Goal: Task Accomplishment & Management: Manage account settings

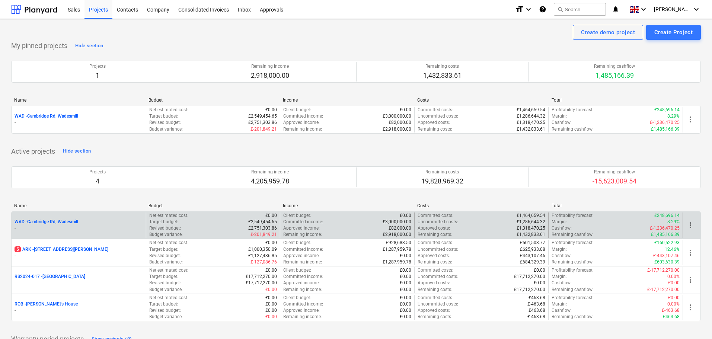
click at [61, 217] on div "WAD - Cambridge Rd, Wadesmill -" at bounding box center [79, 226] width 134 height 26
click at [64, 220] on p "WAD - Cambridge Rd, Wadesmill" at bounding box center [47, 222] width 64 height 6
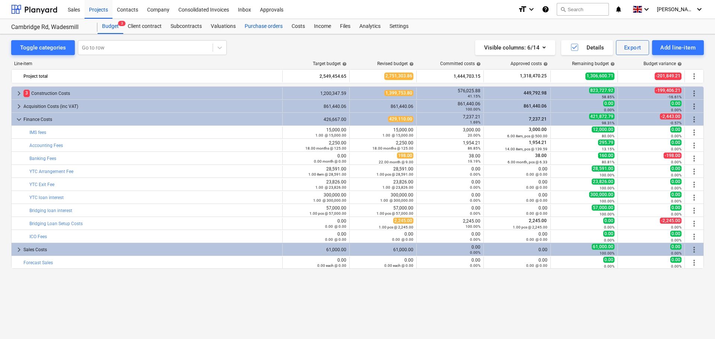
click at [269, 27] on div "Purchase orders" at bounding box center [263, 26] width 47 height 15
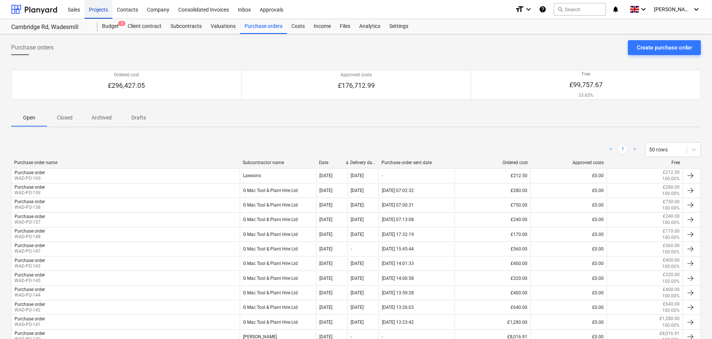
click at [102, 13] on div "Projects" at bounding box center [98, 9] width 28 height 19
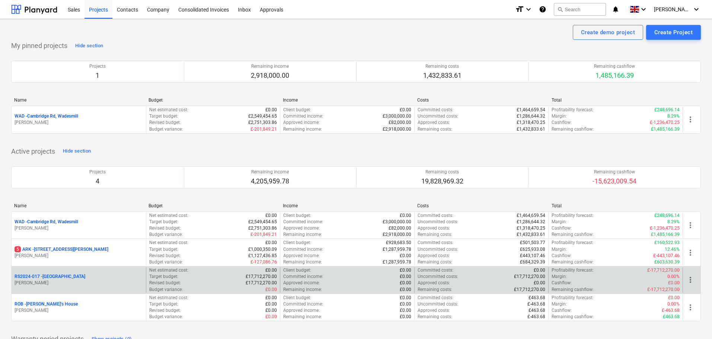
click at [59, 277] on p "RS2024-017 - [GEOGRAPHIC_DATA]" at bounding box center [50, 277] width 71 height 6
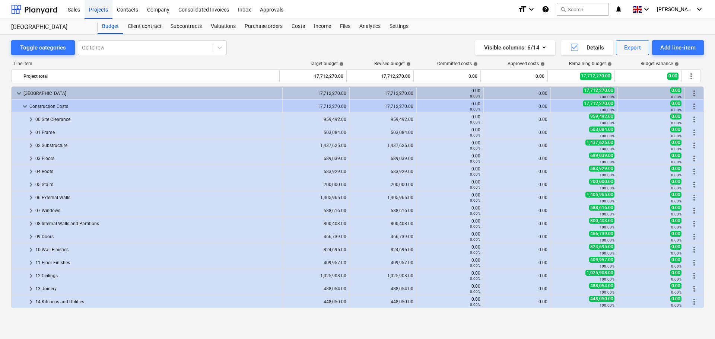
click at [95, 10] on div "Projects" at bounding box center [98, 9] width 28 height 19
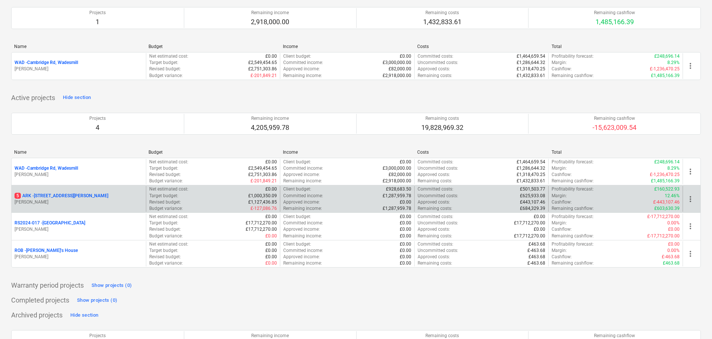
scroll to position [74, 0]
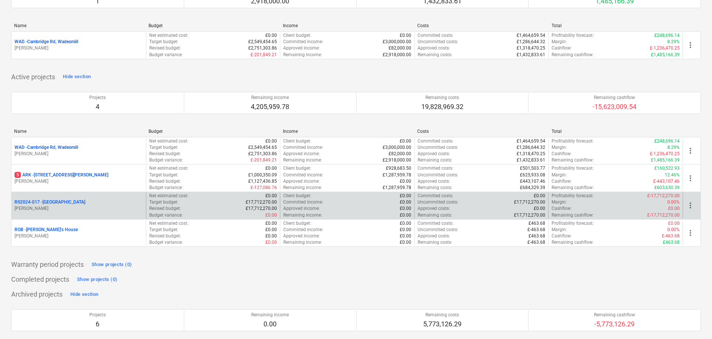
click at [58, 200] on p "RS2024-017 - [GEOGRAPHIC_DATA]" at bounding box center [50, 202] width 71 height 6
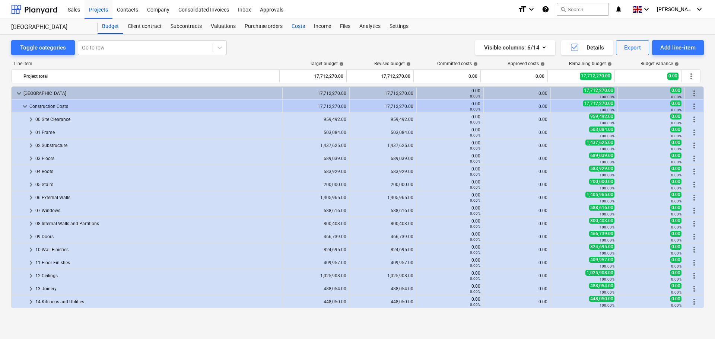
click at [297, 28] on div "Costs" at bounding box center [298, 26] width 22 height 15
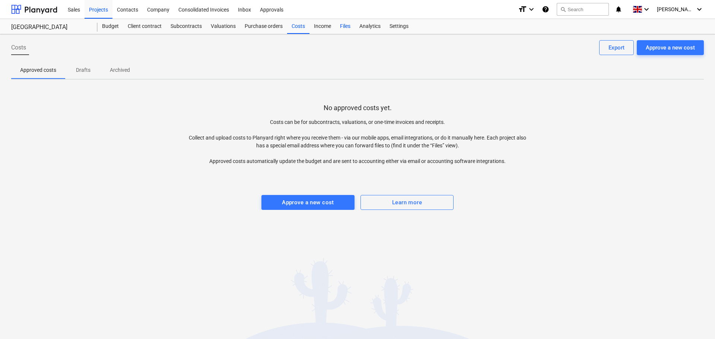
click at [352, 25] on div "Files" at bounding box center [344, 26] width 19 height 15
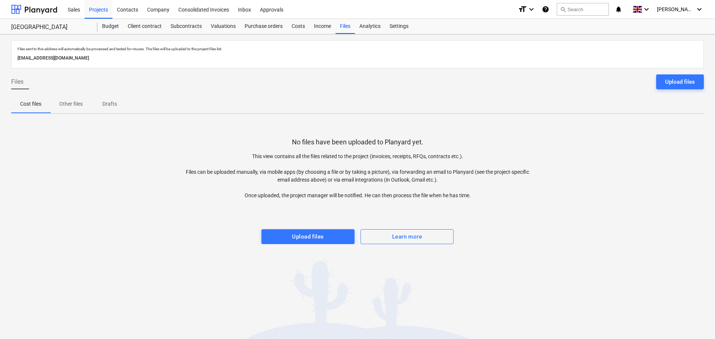
drag, startPoint x: 151, startPoint y: 57, endPoint x: 14, endPoint y: 59, distance: 137.0
click at [14, 59] on div "Files sent to this address will automatically be processed and tested for virus…" at bounding box center [357, 54] width 692 height 28
copy p "[EMAIL_ADDRESS][DOMAIN_NAME]"
click at [244, 11] on div "Inbox" at bounding box center [244, 9] width 22 height 19
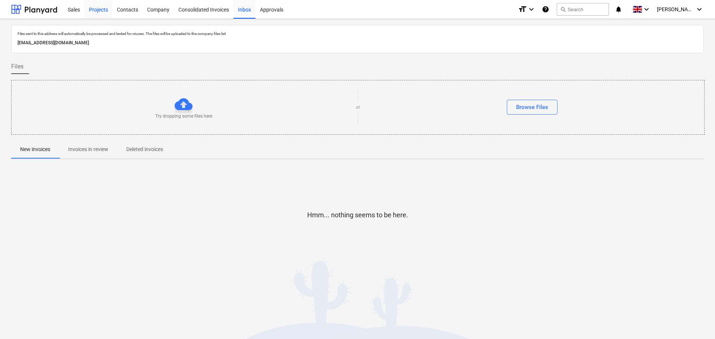
click at [92, 8] on div "Projects" at bounding box center [98, 9] width 28 height 19
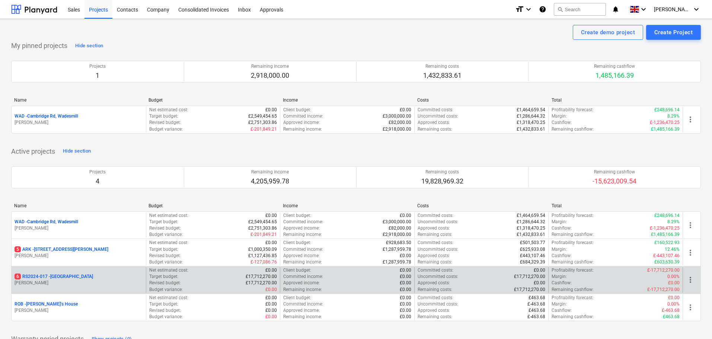
click at [58, 275] on p "6 RS2024-017 - [GEOGRAPHIC_DATA]" at bounding box center [54, 277] width 79 height 6
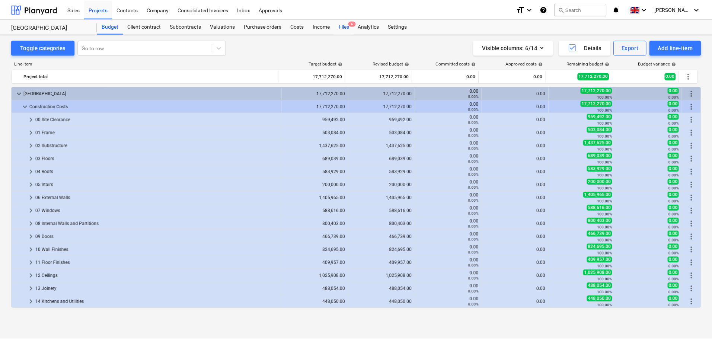
scroll to position [91, 0]
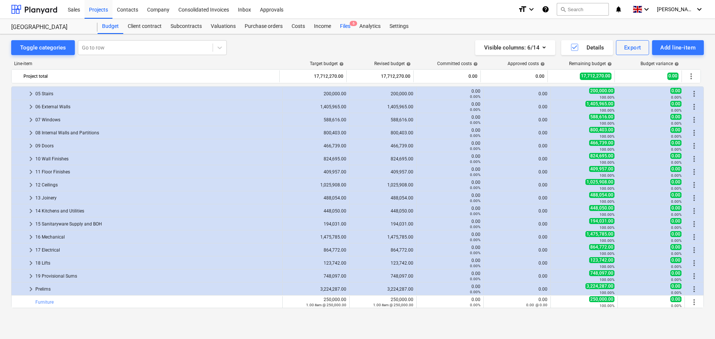
click at [346, 24] on div "Files 6" at bounding box center [344, 26] width 19 height 15
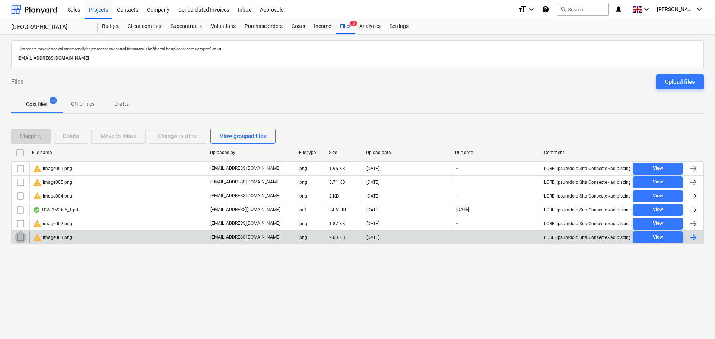
drag, startPoint x: 22, startPoint y: 238, endPoint x: 21, endPoint y: 231, distance: 7.1
click at [22, 237] on input "checkbox" at bounding box center [21, 237] width 12 height 12
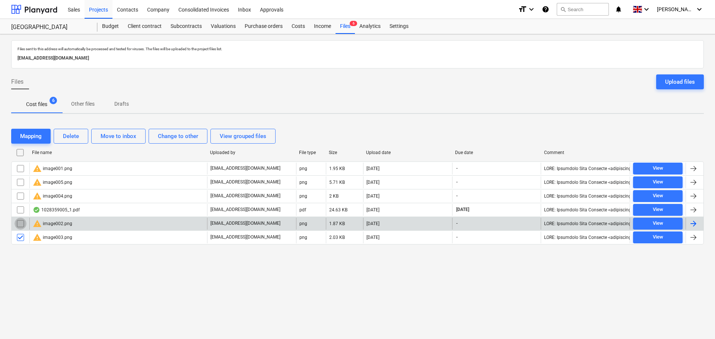
click at [21, 221] on input "checkbox" at bounding box center [21, 224] width 12 height 12
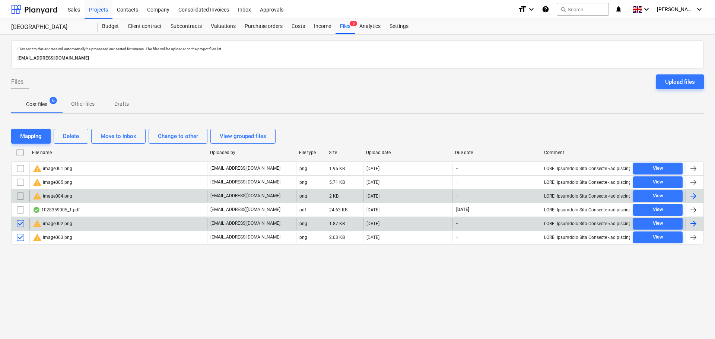
click at [23, 195] on input "checkbox" at bounding box center [21, 196] width 12 height 12
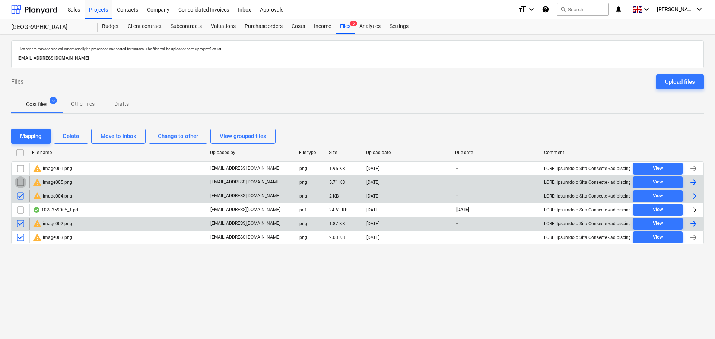
click at [23, 181] on input "checkbox" at bounding box center [21, 182] width 12 height 12
click at [23, 168] on input "checkbox" at bounding box center [21, 169] width 12 height 12
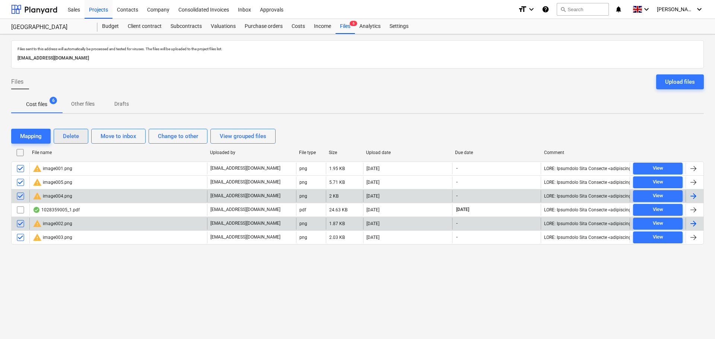
click at [86, 135] on button "Delete" at bounding box center [71, 136] width 35 height 15
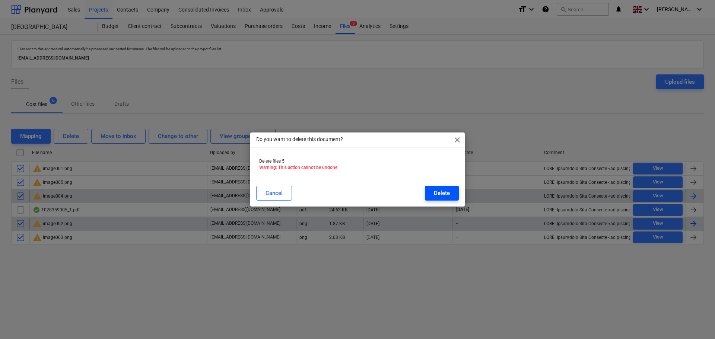
drag, startPoint x: 426, startPoint y: 188, endPoint x: 440, endPoint y: 191, distance: 14.5
click at [436, 191] on button "Delete" at bounding box center [442, 193] width 34 height 15
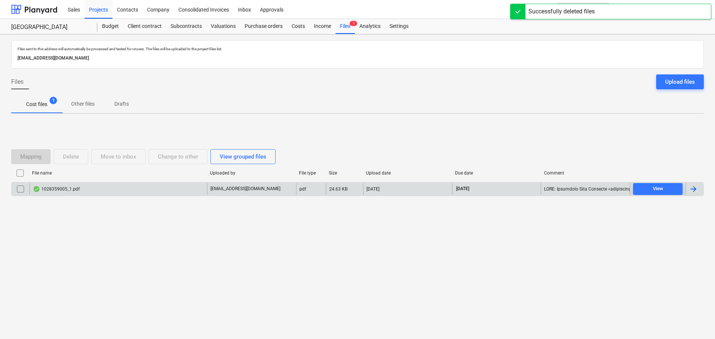
click at [142, 193] on div "1028359005_1.pdf" at bounding box center [118, 189] width 178 height 12
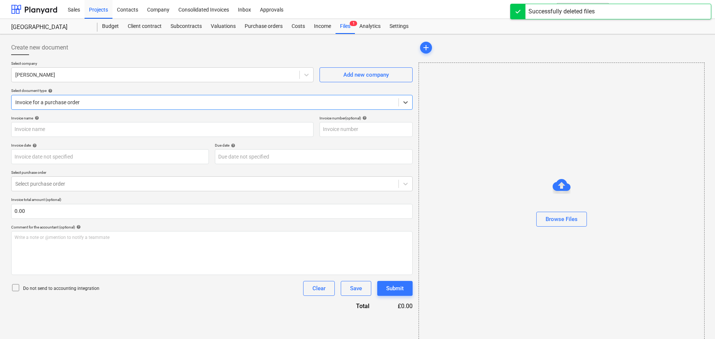
type input "1028359005"
type input "[DATE]"
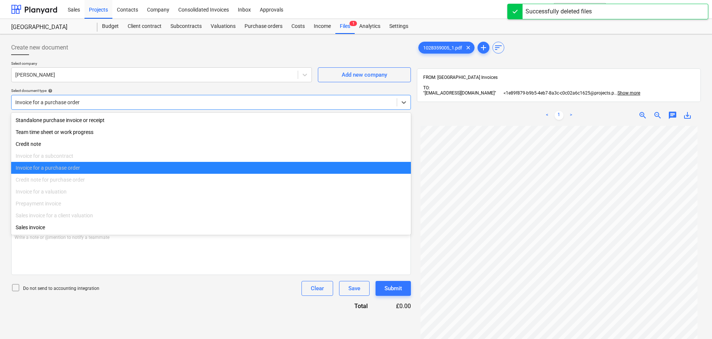
click at [137, 105] on div at bounding box center [204, 102] width 378 height 7
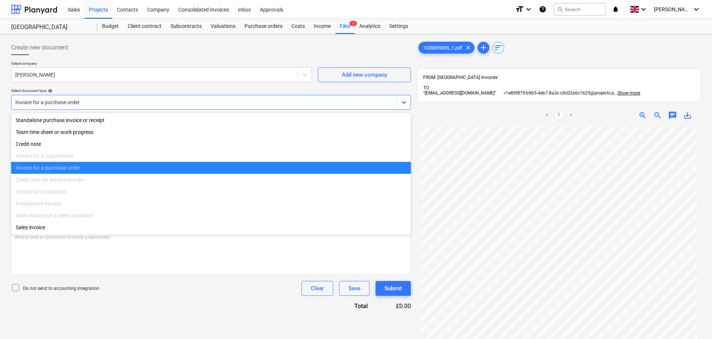
click at [142, 103] on div at bounding box center [204, 102] width 378 height 7
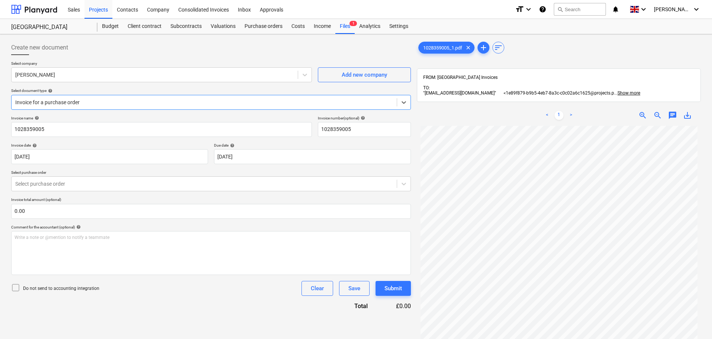
click at [125, 103] on div at bounding box center [204, 102] width 378 height 7
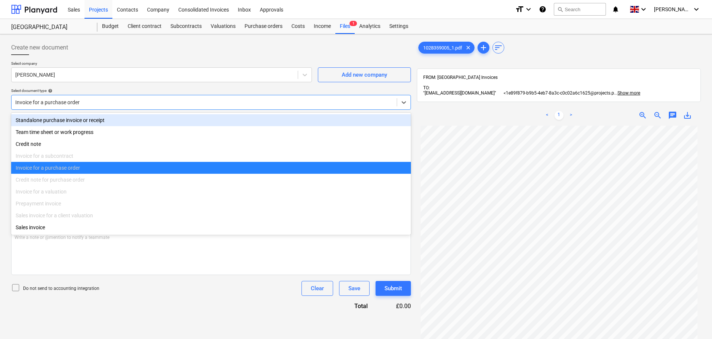
click at [92, 120] on div "Standalone purchase invoice or receipt" at bounding box center [211, 120] width 400 height 12
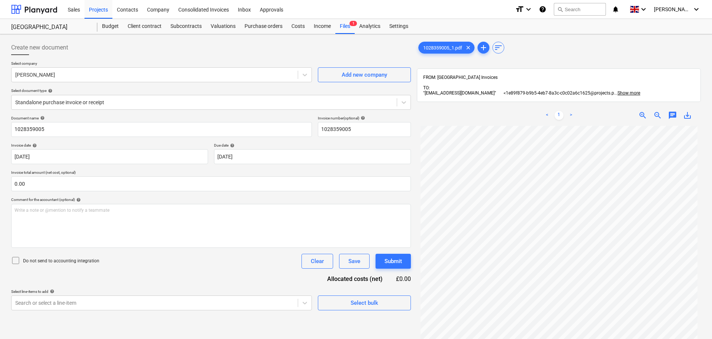
click at [197, 89] on div "Select document type help" at bounding box center [211, 90] width 400 height 5
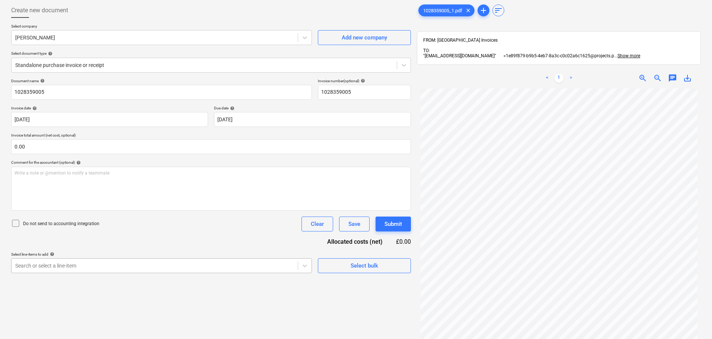
scroll to position [90, 0]
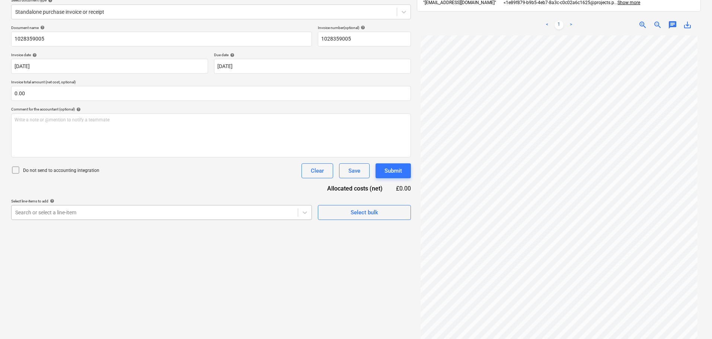
click at [109, 249] on body "Sales Projects Contacts Company Consolidated Invoices Inbox Approvals format_si…" at bounding box center [356, 79] width 712 height 339
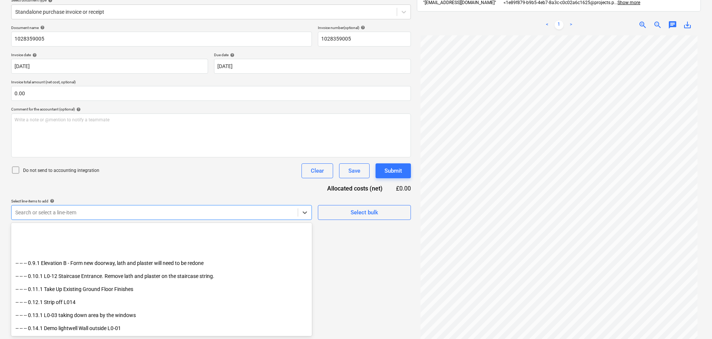
scroll to position [223, 0]
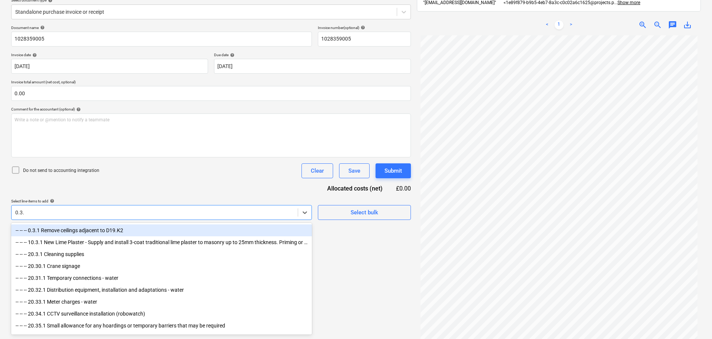
type input "0.3.1"
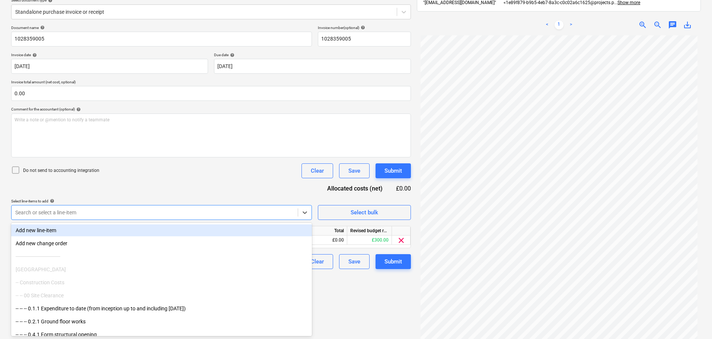
click at [172, 182] on div "Document name help 1028359005 Invoice number (optional) help 1028359005 Invoice…" at bounding box center [211, 147] width 400 height 244
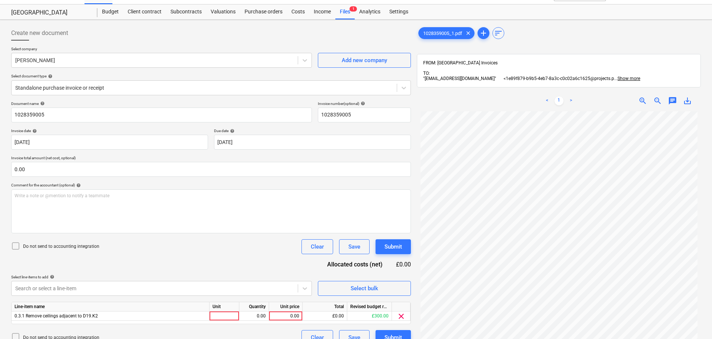
scroll to position [0, 0]
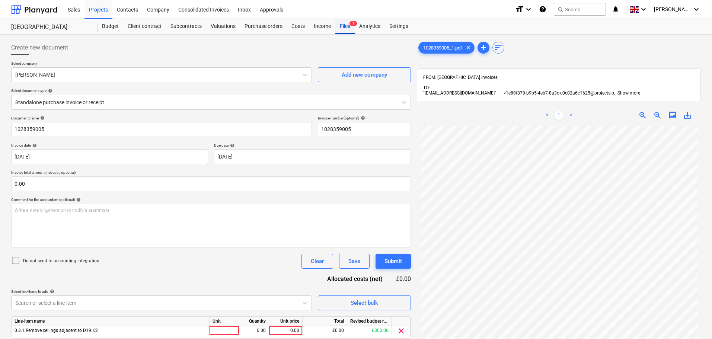
click at [342, 23] on div "Files 1" at bounding box center [344, 26] width 19 height 15
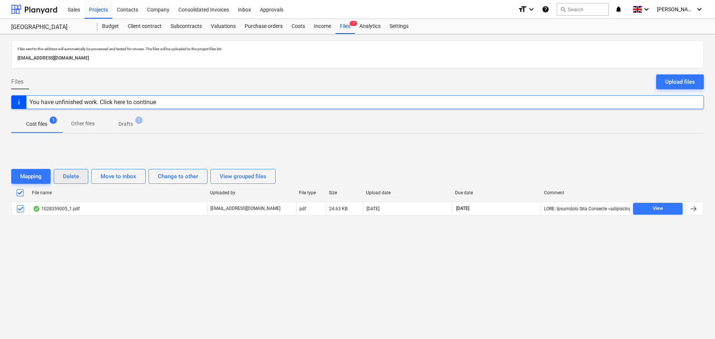
click at [75, 176] on div "Delete" at bounding box center [71, 177] width 16 height 10
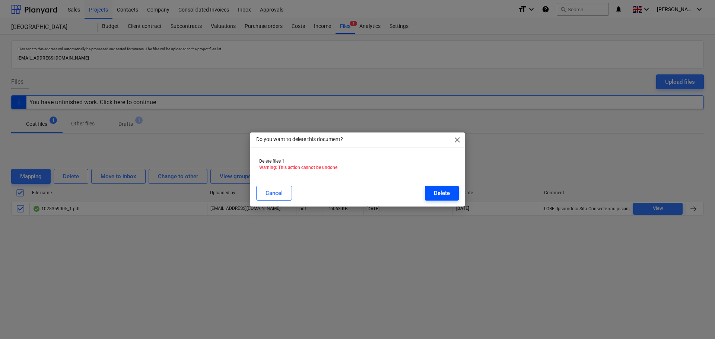
click at [438, 192] on div "Delete" at bounding box center [442, 193] width 16 height 10
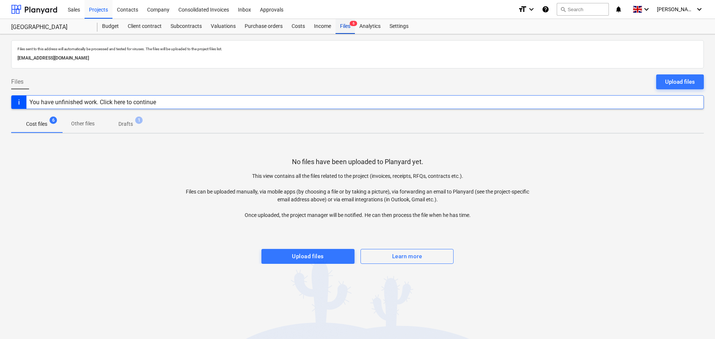
click at [342, 25] on div "Files 6" at bounding box center [344, 26] width 19 height 15
drag, startPoint x: 142, startPoint y: 124, endPoint x: 127, endPoint y: 124, distance: 14.5
click at [140, 124] on span "Drafts 1" at bounding box center [125, 123] width 44 height 13
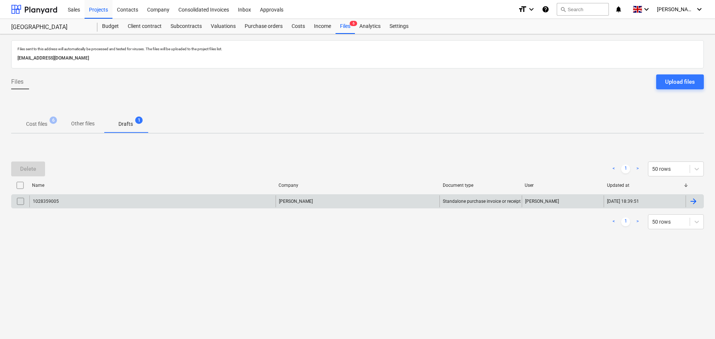
click at [19, 201] on input "checkbox" at bounding box center [21, 201] width 12 height 12
click at [29, 172] on div "Delete" at bounding box center [28, 169] width 16 height 10
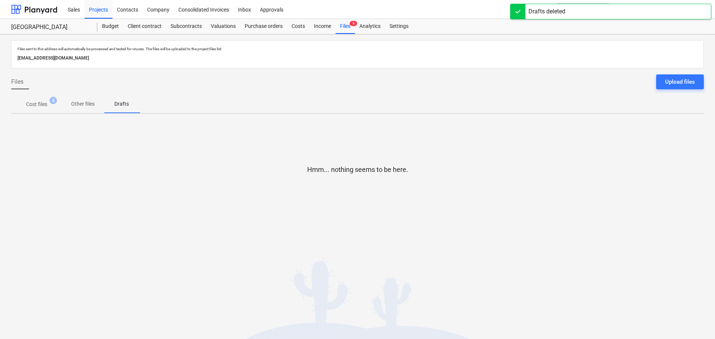
click at [44, 103] on p "Cost files" at bounding box center [36, 104] width 21 height 8
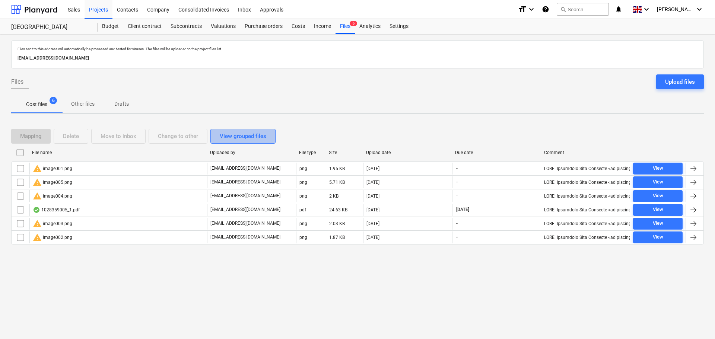
click at [240, 139] on div "View grouped files" at bounding box center [243, 136] width 47 height 10
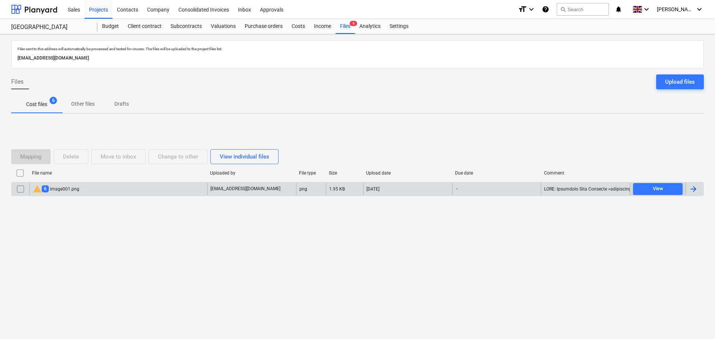
click at [95, 191] on div "warning 6 image001.png" at bounding box center [118, 189] width 178 height 12
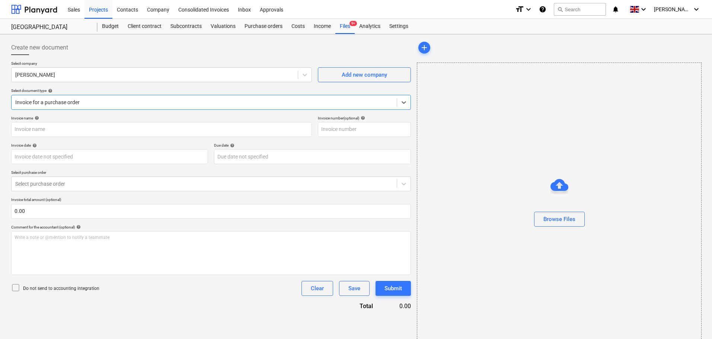
type input "1028359005"
type input "[DATE]"
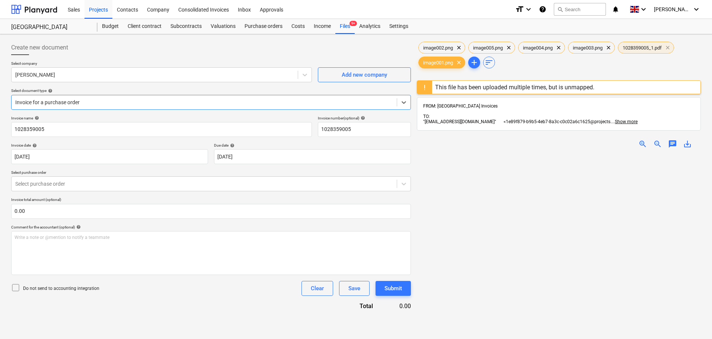
click at [672, 48] on span "clear" at bounding box center [667, 47] width 9 height 9
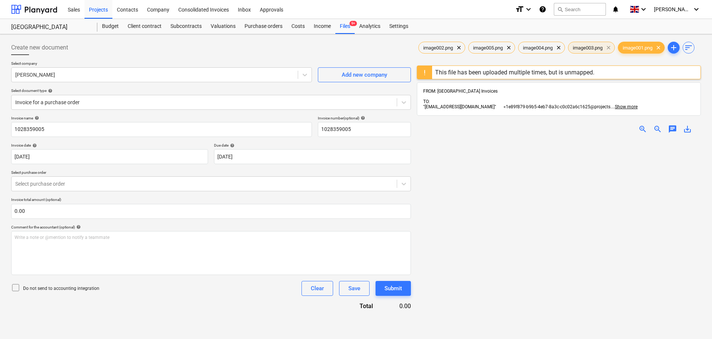
click at [612, 45] on span "clear" at bounding box center [608, 47] width 9 height 9
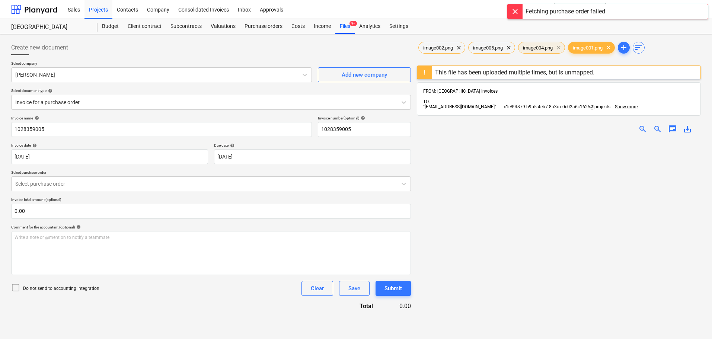
click at [562, 47] on span "clear" at bounding box center [558, 47] width 9 height 9
click at [512, 47] on span "clear" at bounding box center [508, 47] width 9 height 9
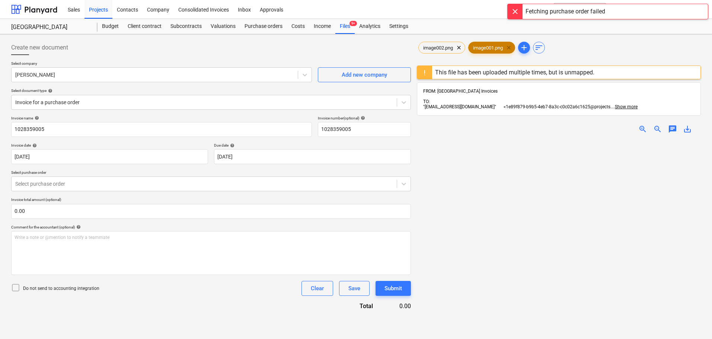
click at [512, 47] on span "clear" at bounding box center [508, 47] width 9 height 9
click at [459, 49] on span "clear" at bounding box center [458, 47] width 9 height 9
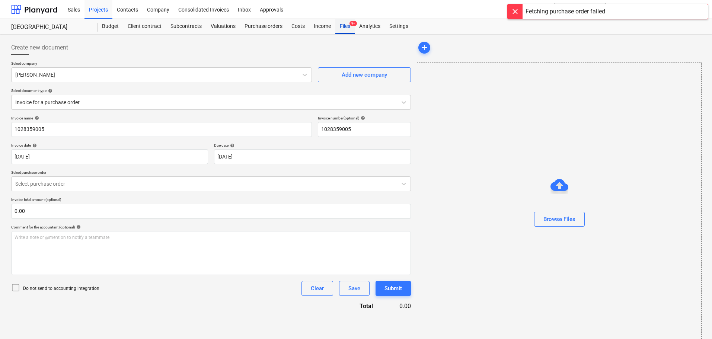
click at [348, 25] on div "Files 9+" at bounding box center [344, 26] width 19 height 15
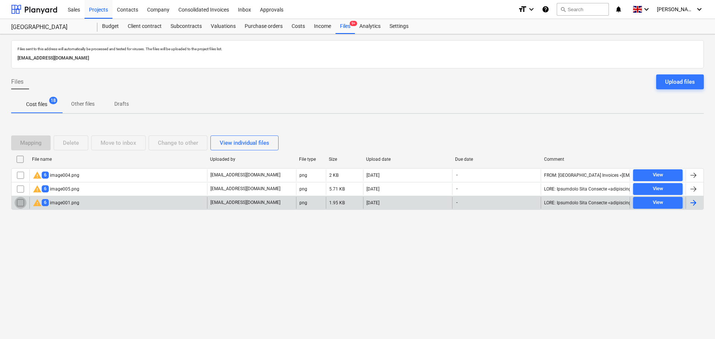
click at [19, 204] on input "checkbox" at bounding box center [21, 203] width 12 height 12
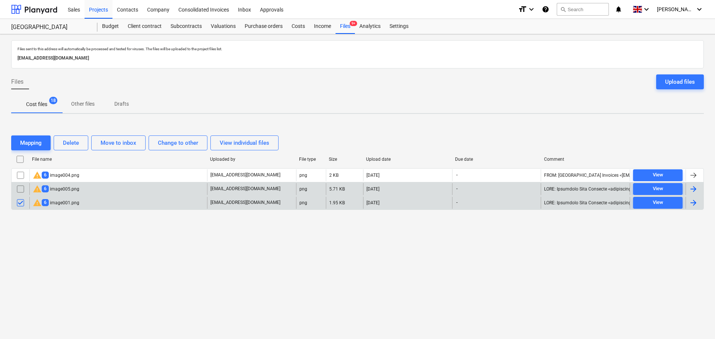
click at [20, 189] on input "checkbox" at bounding box center [21, 189] width 12 height 12
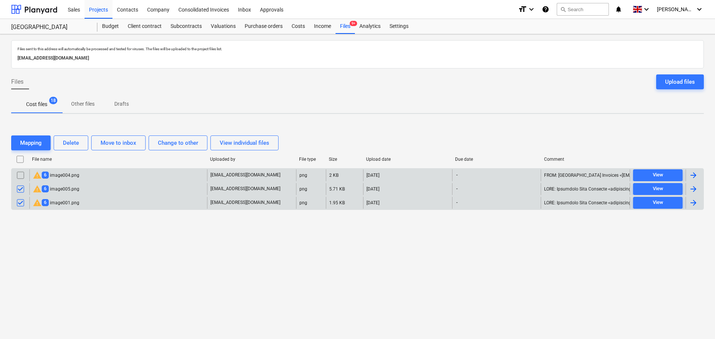
click at [22, 175] on input "checkbox" at bounding box center [21, 175] width 12 height 12
click at [77, 146] on div "Delete" at bounding box center [71, 143] width 16 height 10
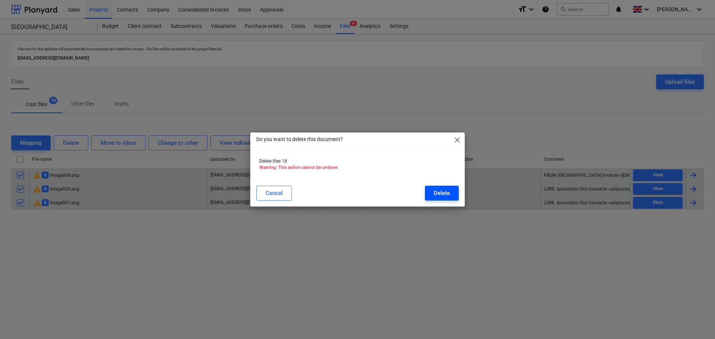
click at [438, 192] on div "Delete" at bounding box center [442, 193] width 16 height 10
